Goal: Task Accomplishment & Management: Complete application form

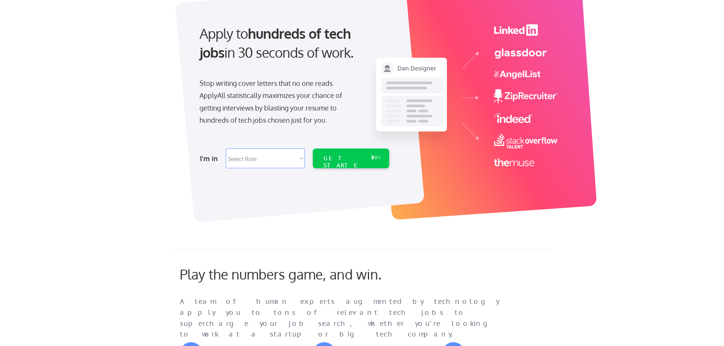
scroll to position [50, 0]
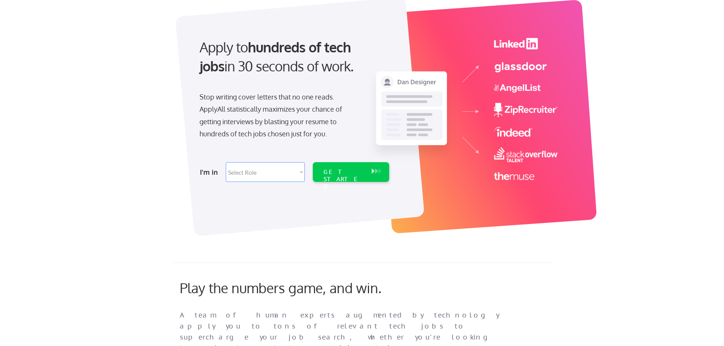
click at [306, 171] on div "I'm in Select Role Software Engineering Product Management Customer Success Sal…" at bounding box center [293, 172] width 213 height 27
click at [288, 174] on select "Select Role Software Engineering Product Management Customer Success Sales UI/U…" at bounding box center [265, 172] width 79 height 20
select select ""technical_project_program_mgmt""
click at [226, 162] on select "Select Role Software Engineering Product Management Customer Success Sales UI/U…" at bounding box center [265, 172] width 79 height 20
select select ""technical_project_program_mgmt""
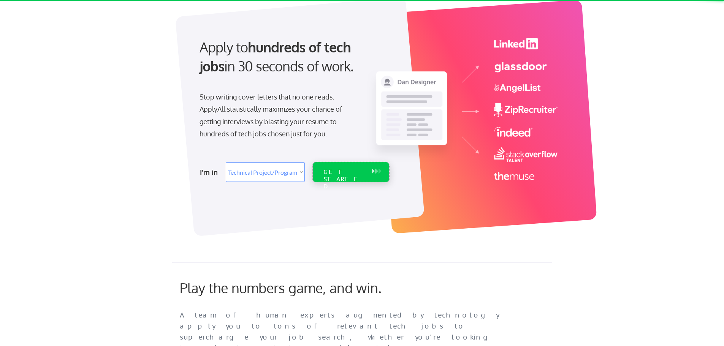
click at [344, 176] on div "GET STARTED" at bounding box center [344, 172] width 48 height 20
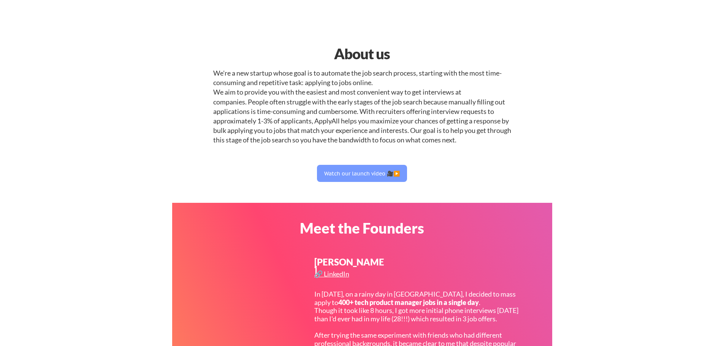
select select ""technical_project_program_mgmt""
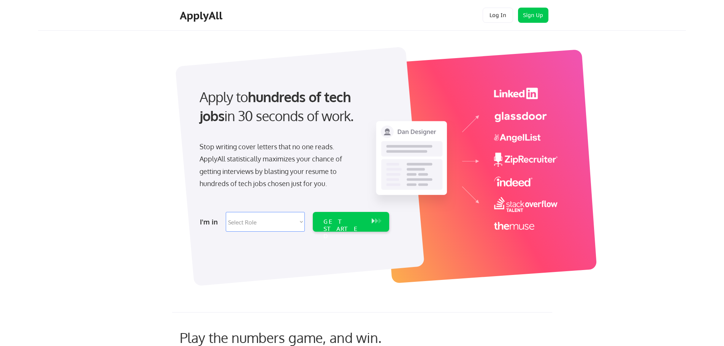
select select ""technical_project_program_mgmt""
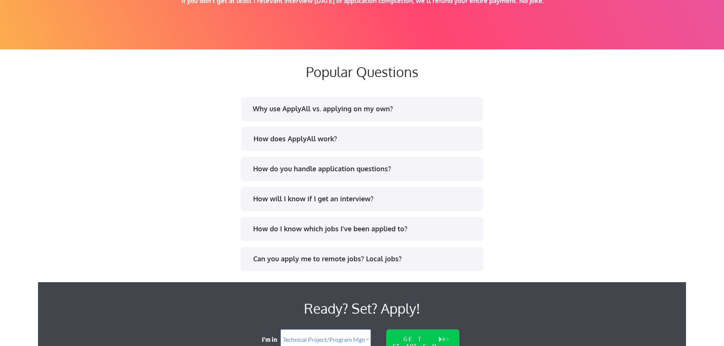
scroll to position [1404, 0]
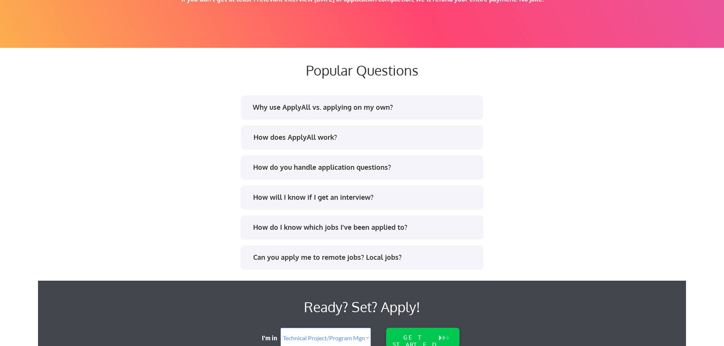
click at [379, 133] on div "How does ApplyAll work?" at bounding box center [365, 138] width 223 height 10
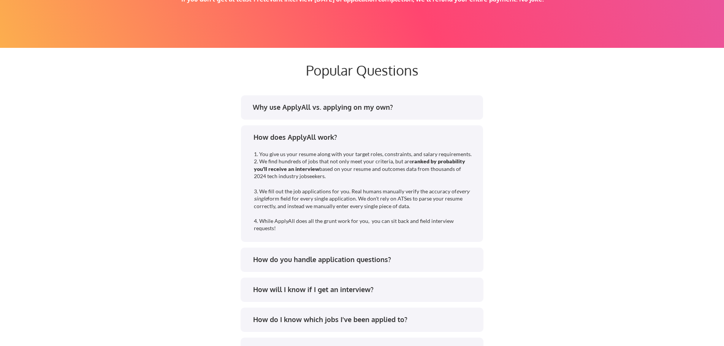
click at [410, 260] on div "How do you handle application questions?" at bounding box center [364, 260] width 223 height 10
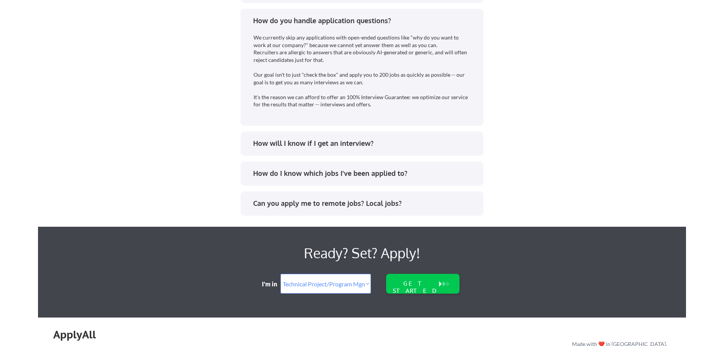
scroll to position [1651, 0]
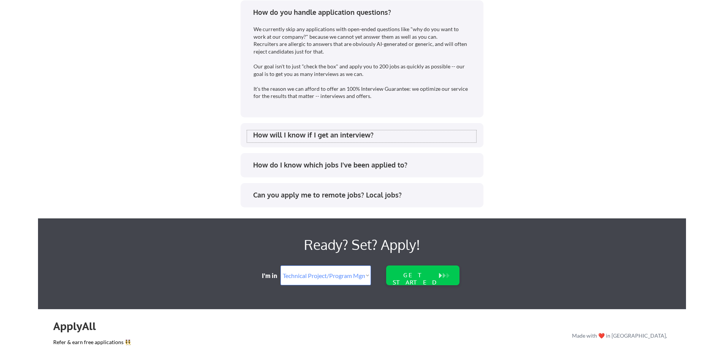
click at [274, 138] on div "How will I know if I get an interview?" at bounding box center [364, 135] width 223 height 10
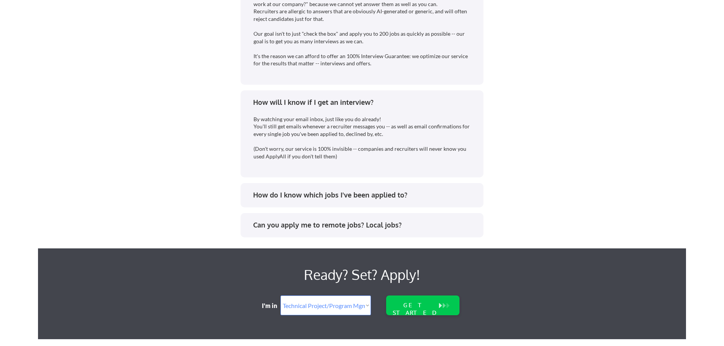
scroll to position [1685, 0]
click at [432, 194] on div "How do I know which jobs I've been applied to?" at bounding box center [364, 195] width 223 height 10
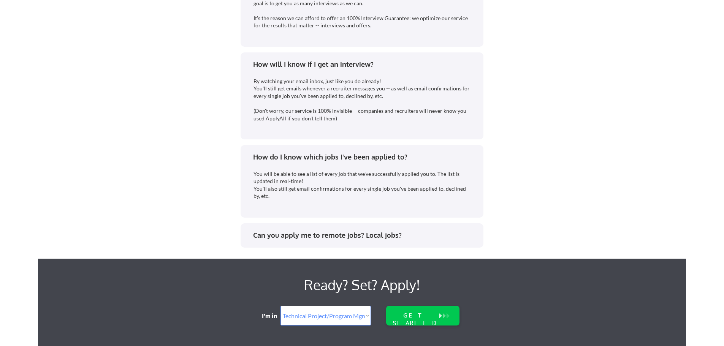
scroll to position [1723, 0]
click at [413, 239] on div "Can you apply me to remote jobs? Local jobs?" at bounding box center [364, 235] width 223 height 10
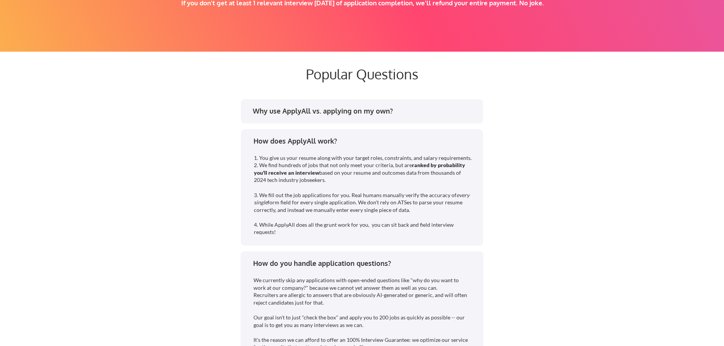
scroll to position [1380, 0]
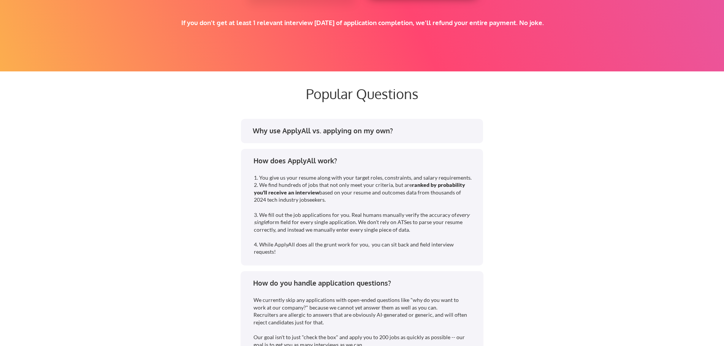
click at [396, 127] on div "Why use ApplyAll vs. applying on my own?" at bounding box center [364, 131] width 223 height 10
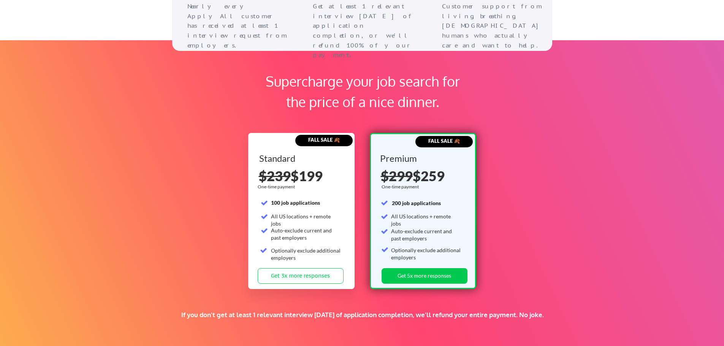
scroll to position [1085, 0]
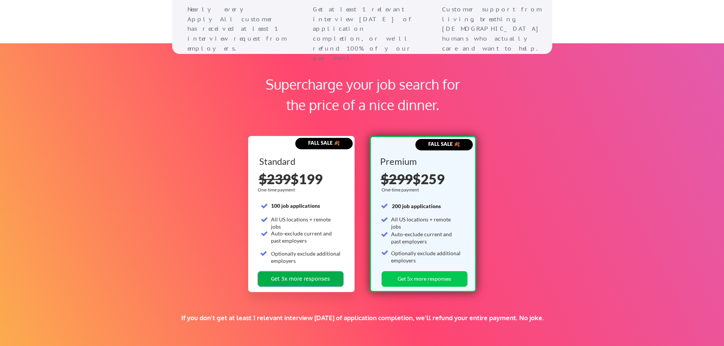
click at [321, 282] on button "Get 3x more responses" at bounding box center [301, 279] width 86 height 16
